Goal: Book appointment/travel/reservation

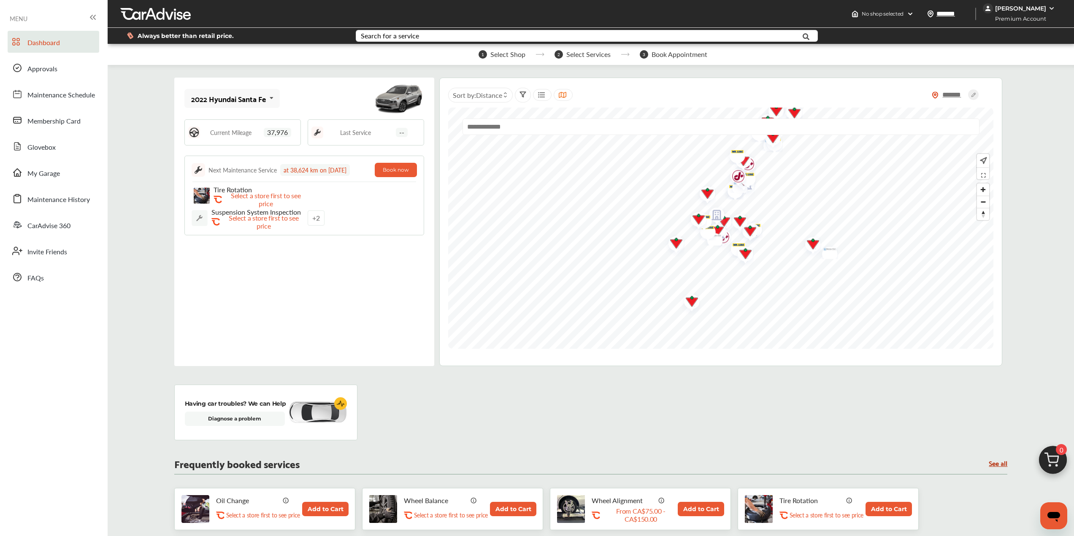
scroll to position [42, 0]
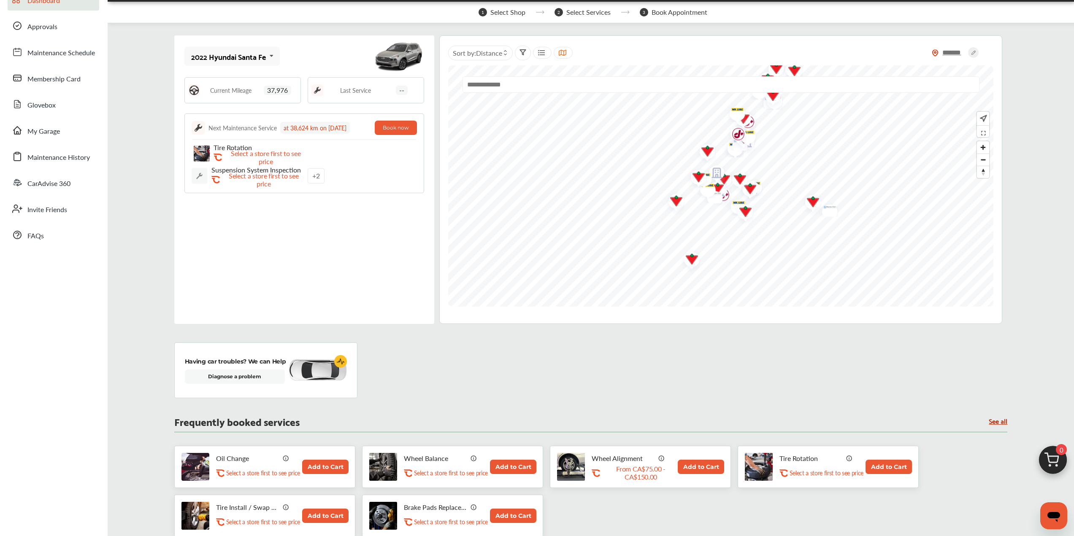
click at [315, 465] on button "Add to Cart" at bounding box center [325, 467] width 46 height 14
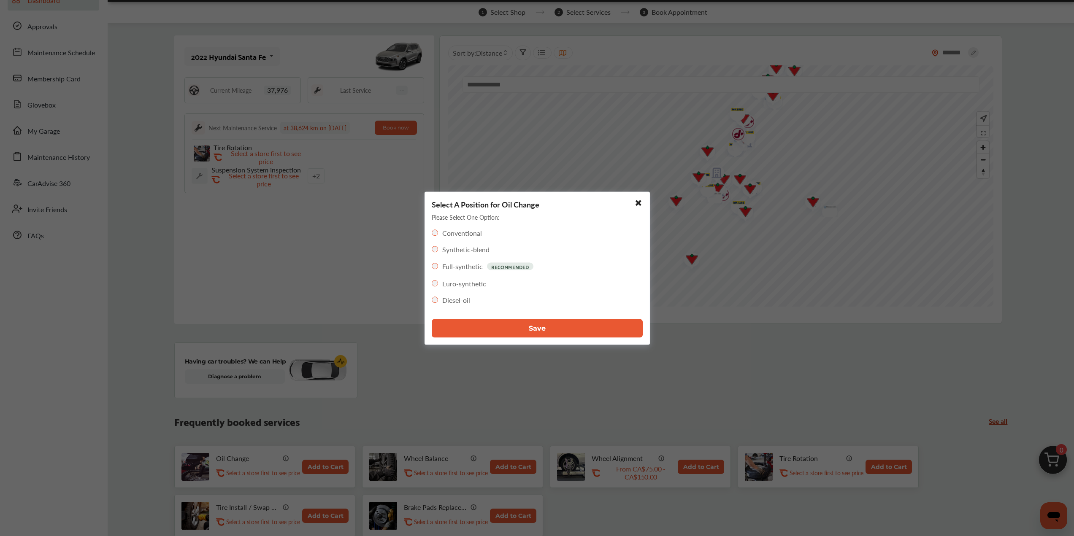
click at [524, 328] on button "Save" at bounding box center [537, 328] width 211 height 19
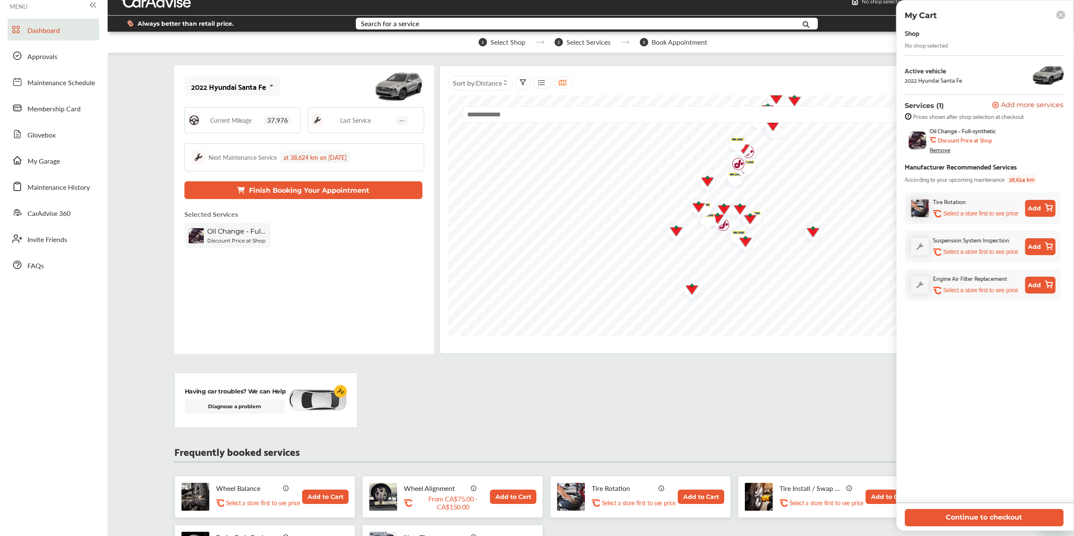
scroll to position [0, 0]
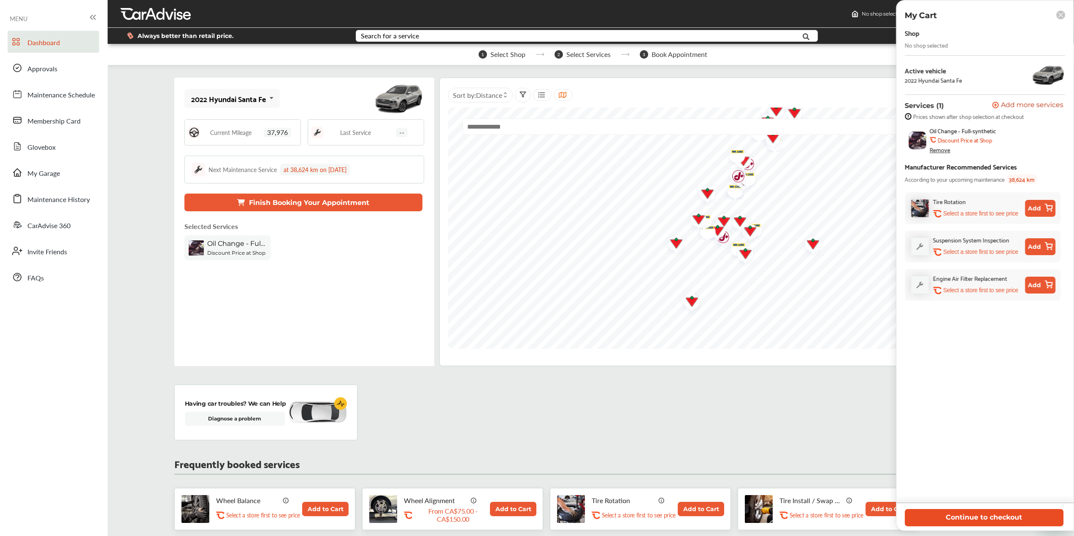
click at [974, 513] on button "Continue to checkout" at bounding box center [983, 517] width 159 height 17
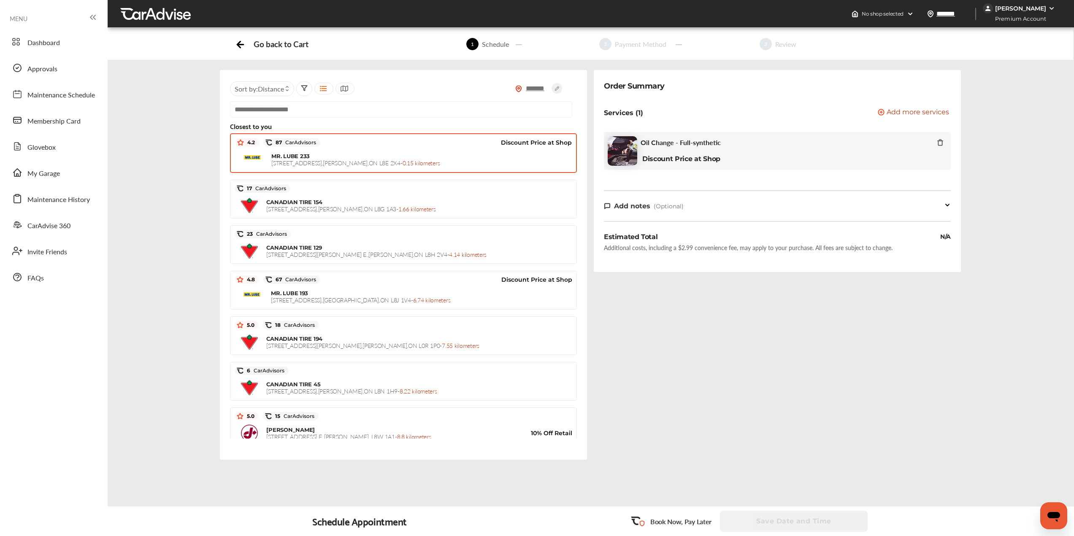
click at [449, 154] on div "MR. LUBE [STREET_ADDRESS] - 0.15 kilometers" at bounding box center [421, 160] width 300 height 14
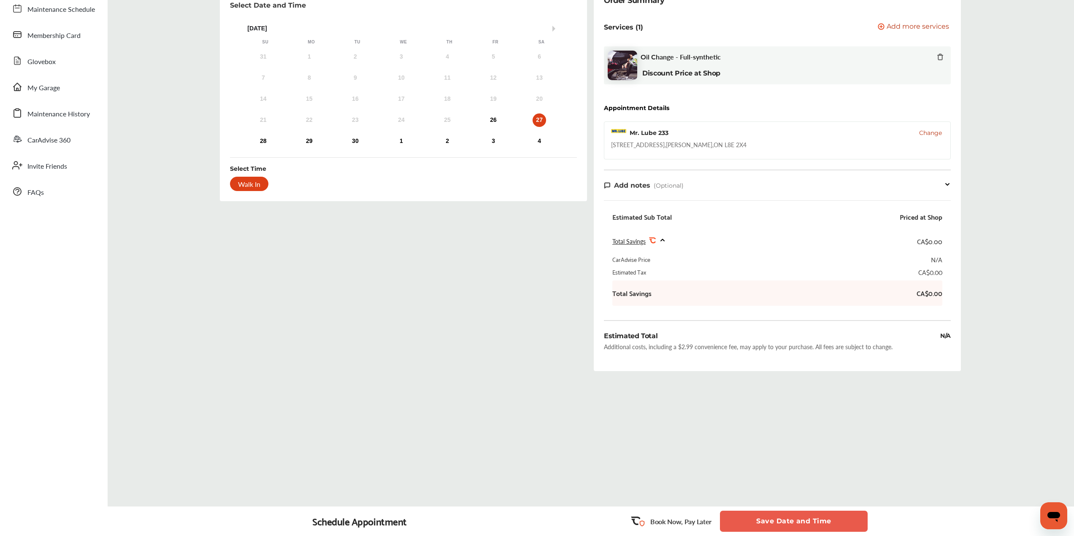
scroll to position [32, 0]
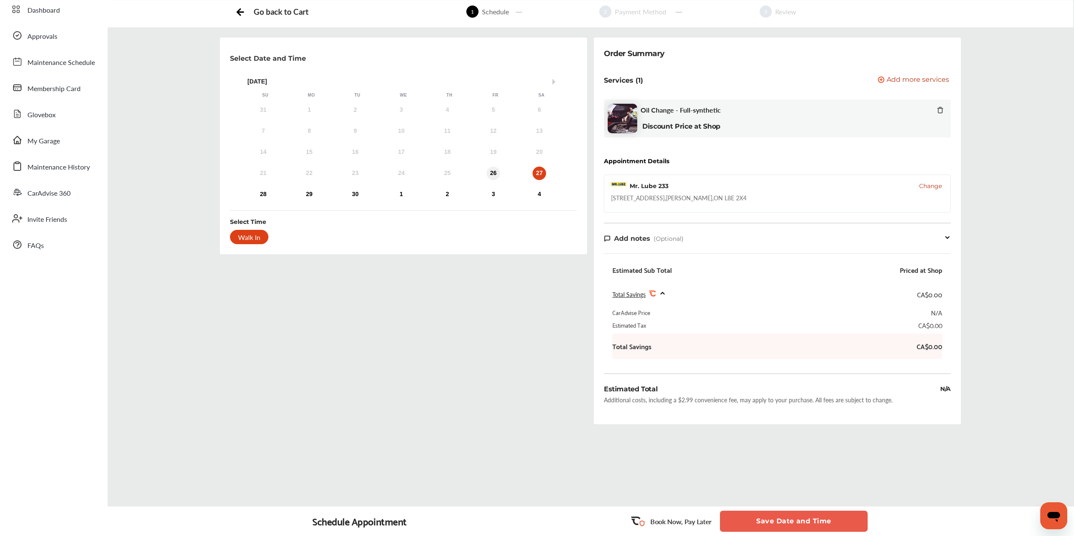
click at [495, 174] on div "26" at bounding box center [492, 173] width 13 height 13
click at [545, 173] on div "27" at bounding box center [538, 173] width 13 height 13
click at [494, 170] on div "26" at bounding box center [492, 173] width 13 height 13
click at [796, 518] on button "Save Date and Time" at bounding box center [794, 521] width 148 height 21
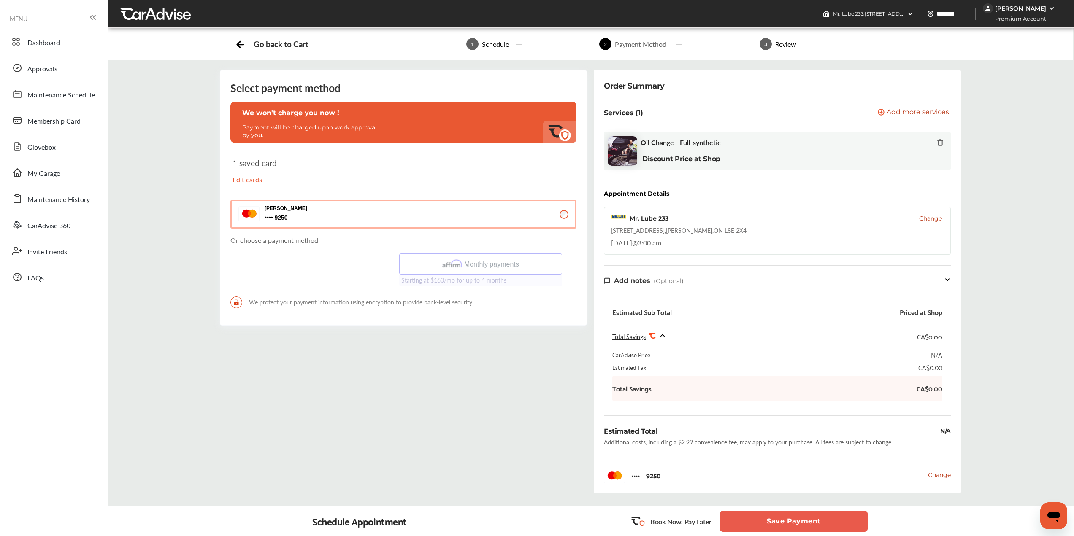
click at [777, 519] on button "Save Payment" at bounding box center [794, 521] width 148 height 21
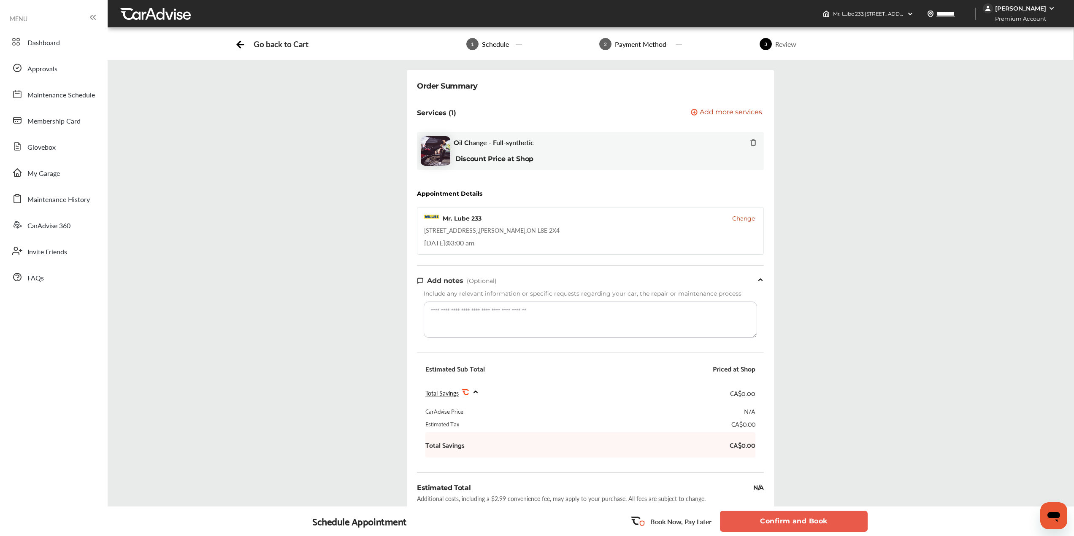
click at [796, 519] on button "Confirm and Book" at bounding box center [794, 521] width 148 height 21
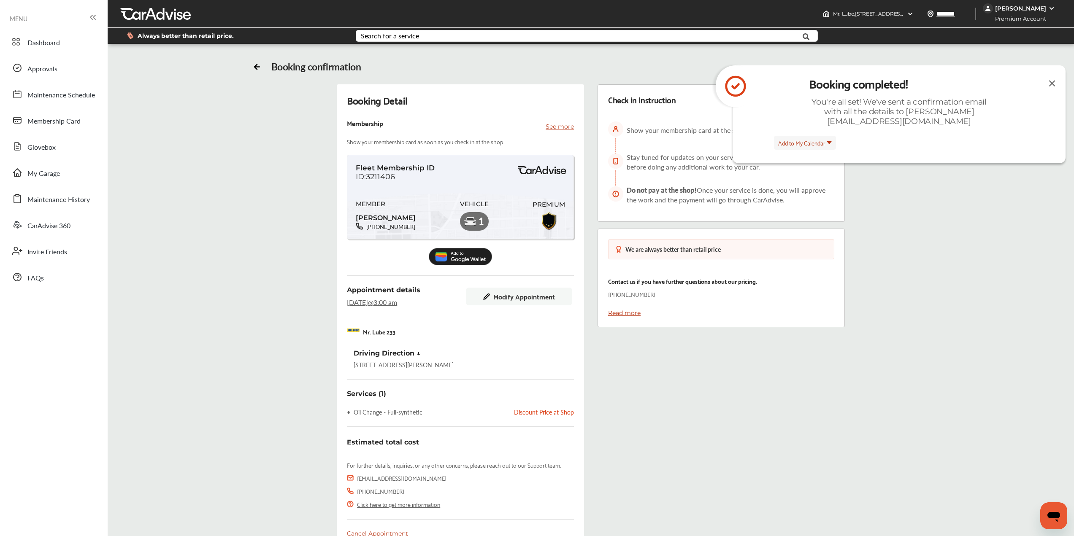
click at [1053, 81] on img at bounding box center [1052, 83] width 10 height 11
